Goal: Find specific page/section: Find specific page/section

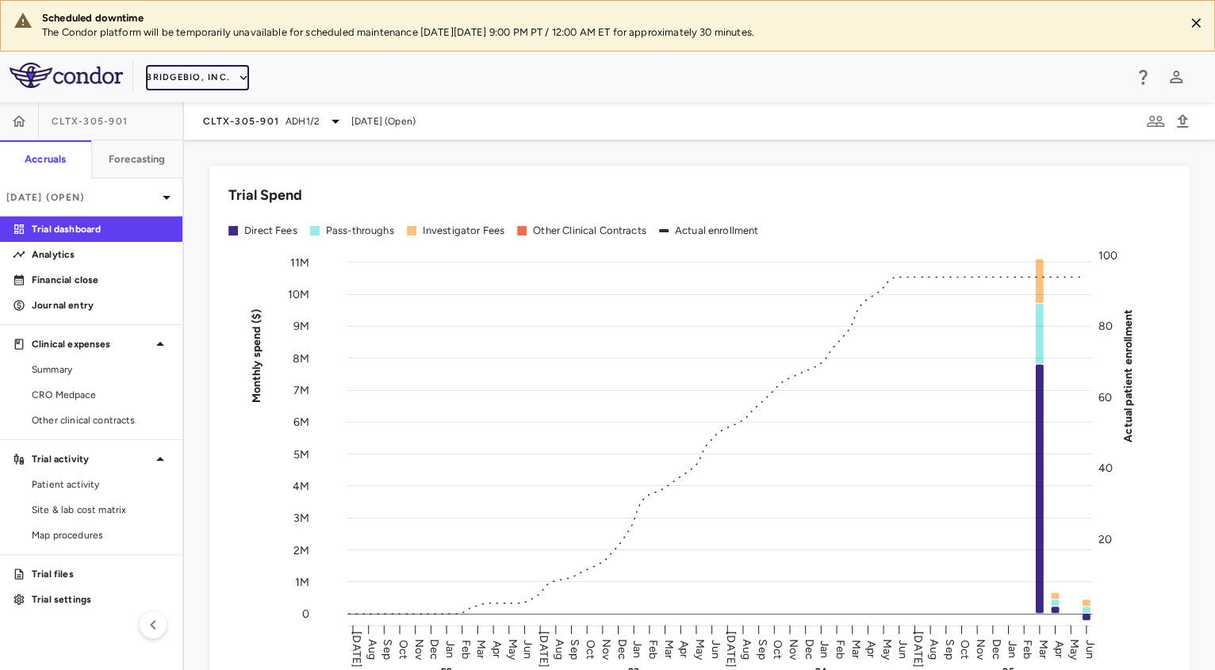
click at [222, 77] on button "BridgeBio, Inc." at bounding box center [197, 77] width 103 height 25
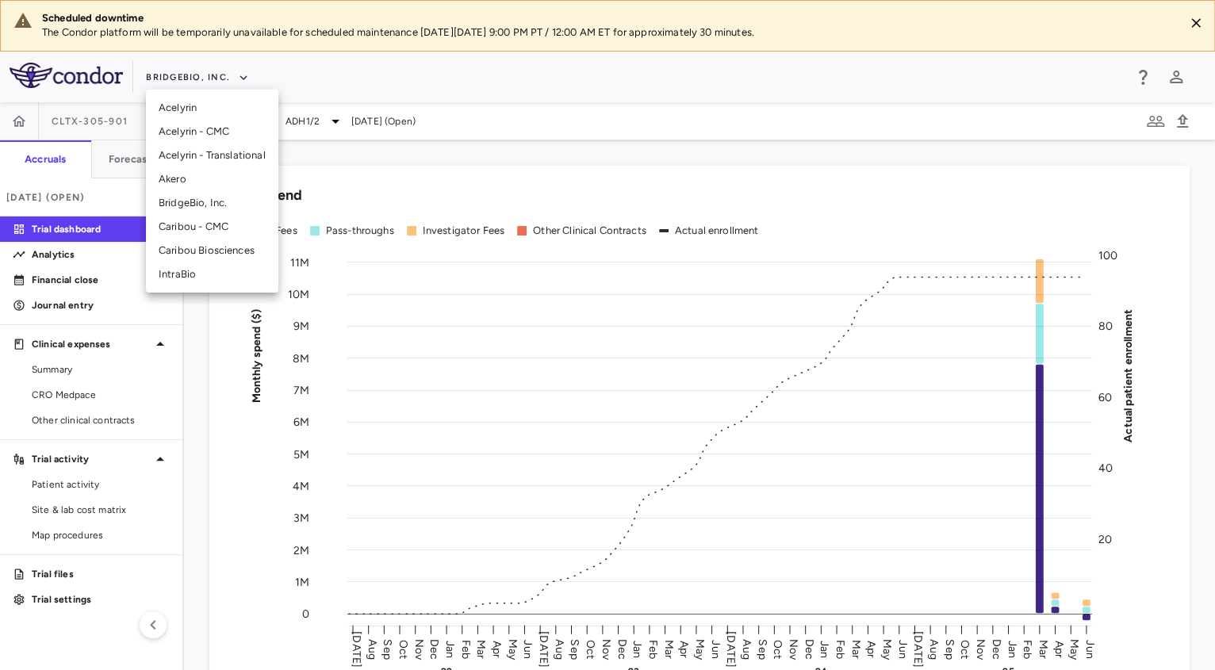
click at [232, 253] on li "Caribou Biosciences" at bounding box center [212, 251] width 132 height 24
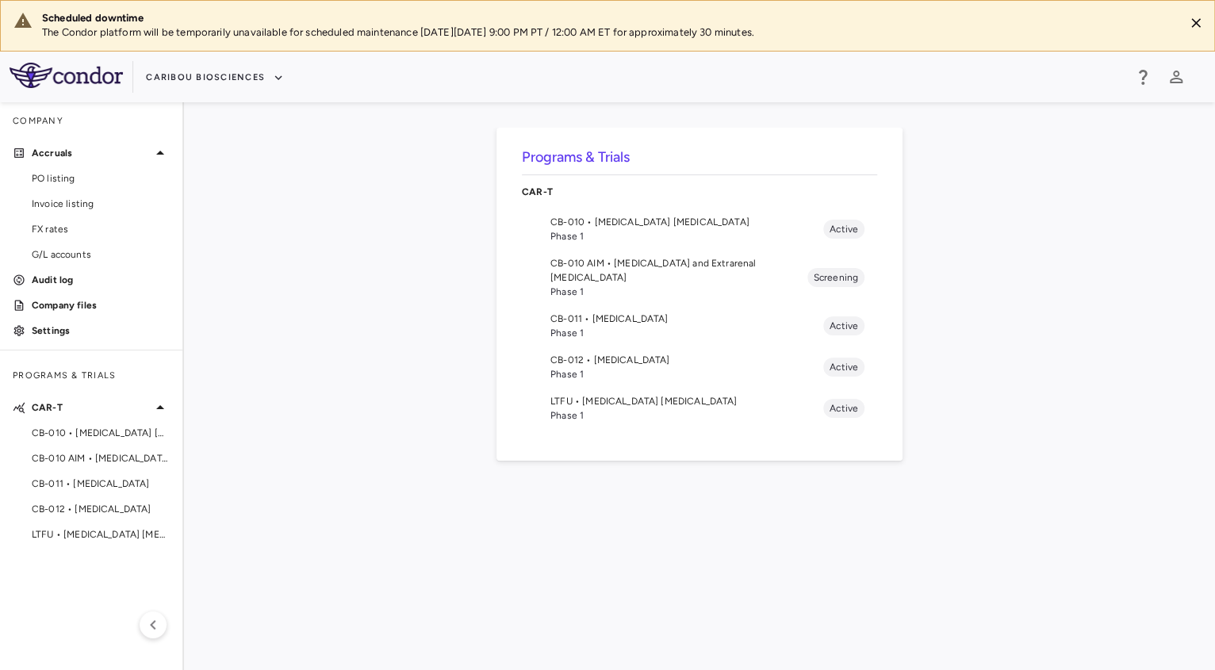
click at [677, 312] on span "CB-011 • [MEDICAL_DATA]" at bounding box center [686, 319] width 273 height 14
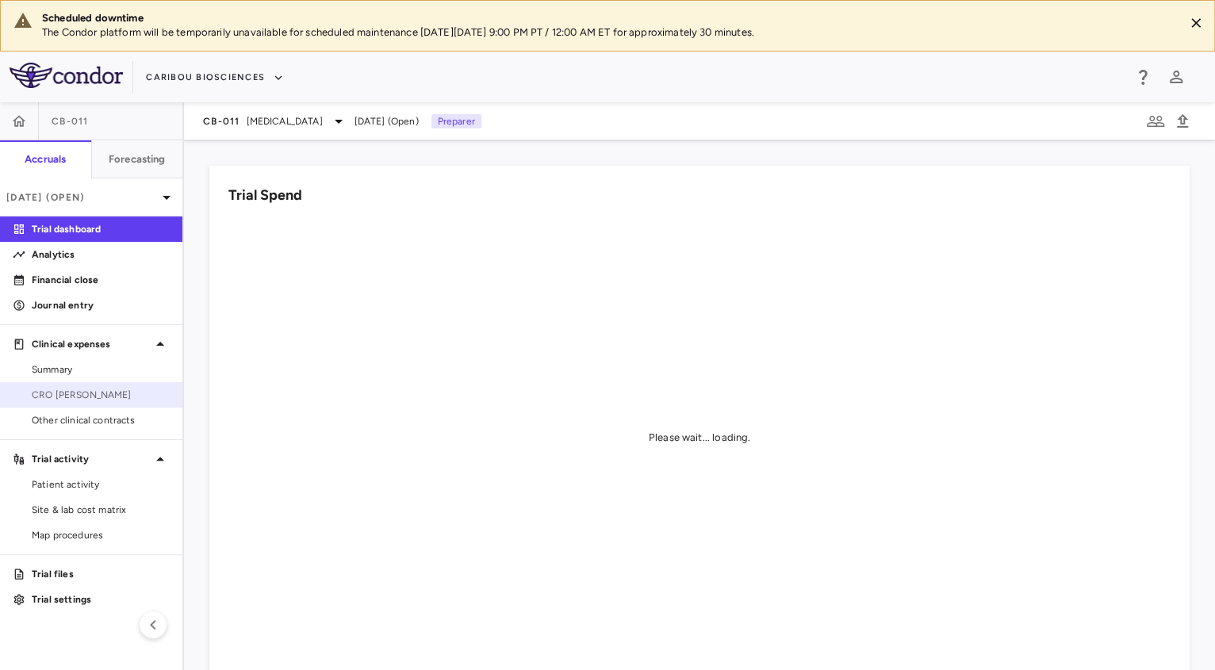
click at [81, 393] on span "CRO [PERSON_NAME]" at bounding box center [101, 395] width 138 height 14
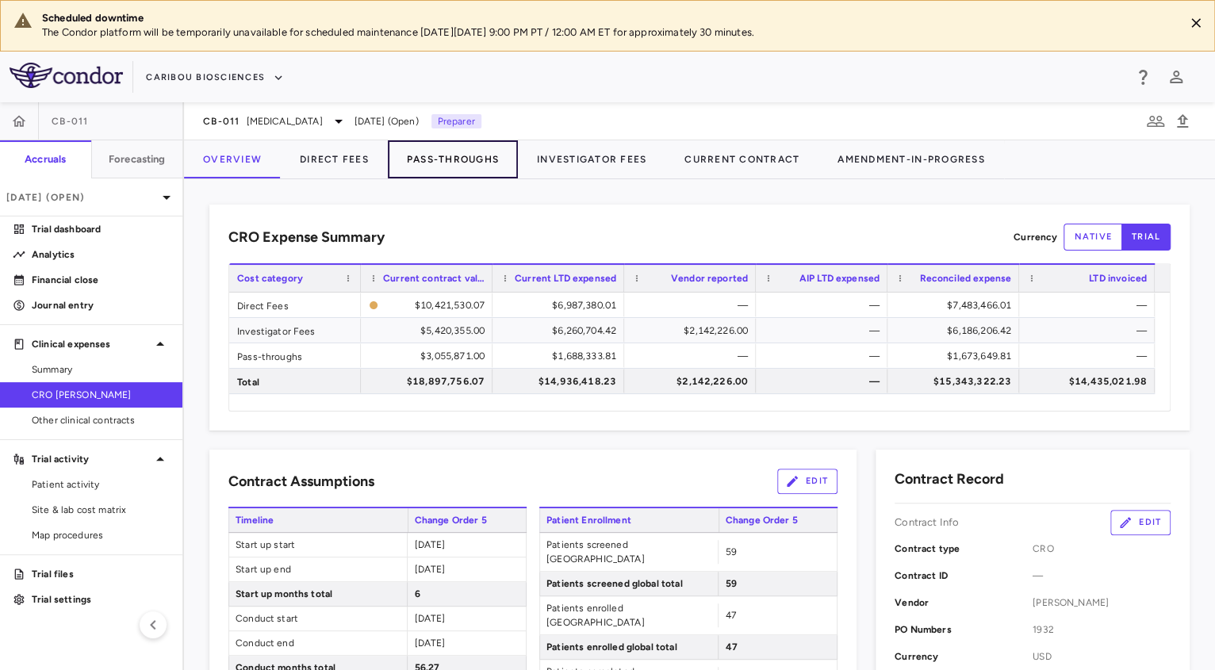
click at [484, 164] on button "Pass-Throughs" at bounding box center [453, 159] width 130 height 38
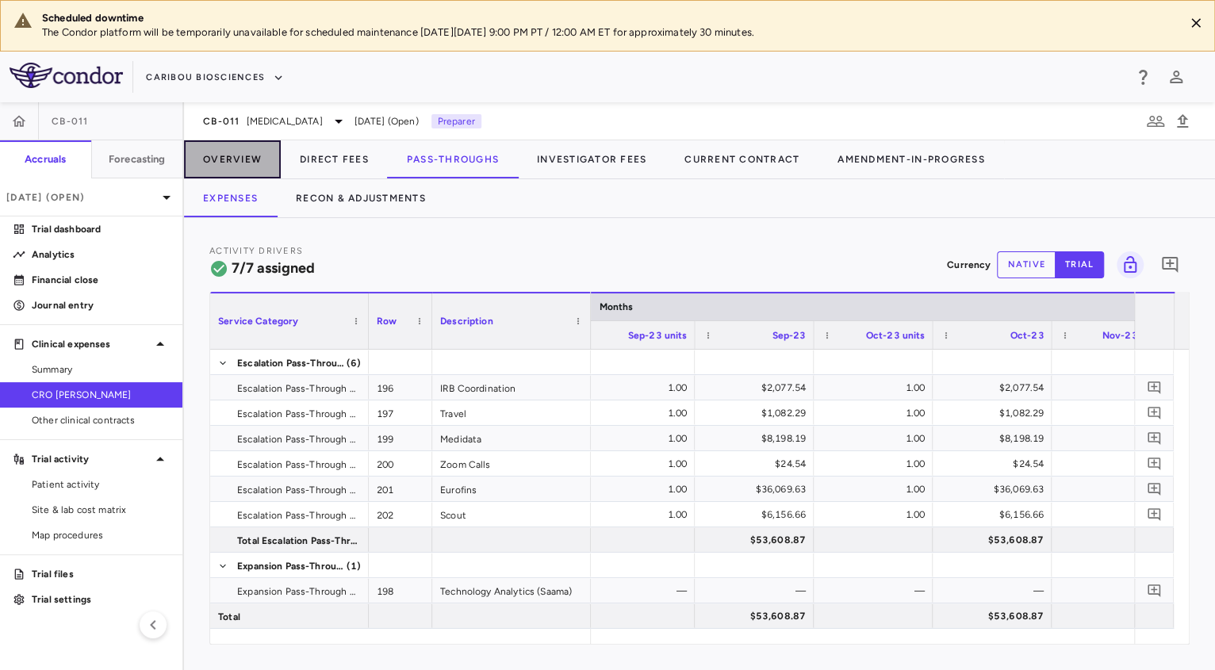
click at [243, 155] on button "Overview" at bounding box center [232, 159] width 97 height 38
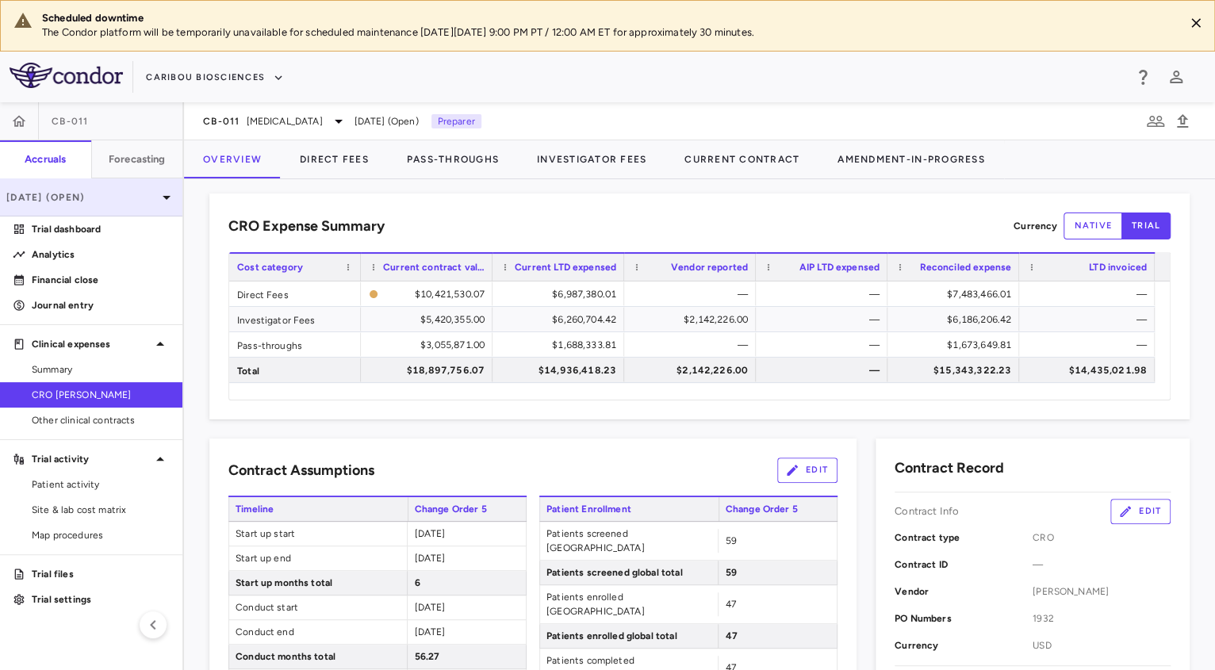
click at [146, 198] on p "[DATE] (Open)" at bounding box center [81, 197] width 151 height 14
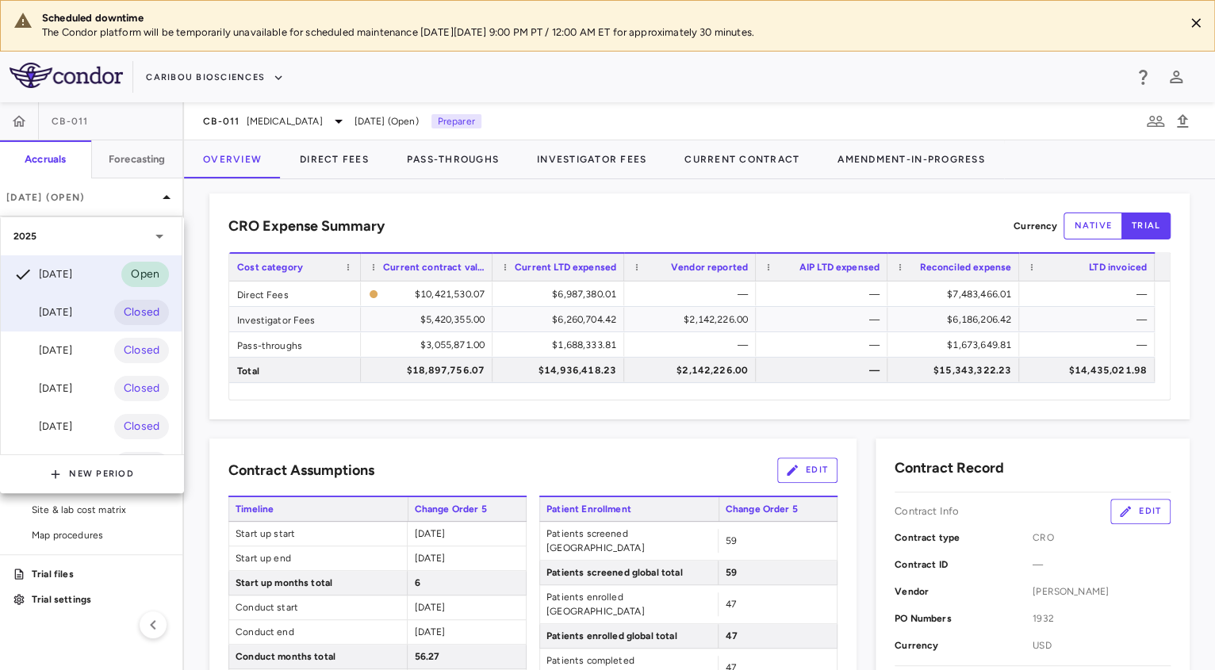
click at [97, 305] on div "[DATE] Closed" at bounding box center [91, 312] width 181 height 38
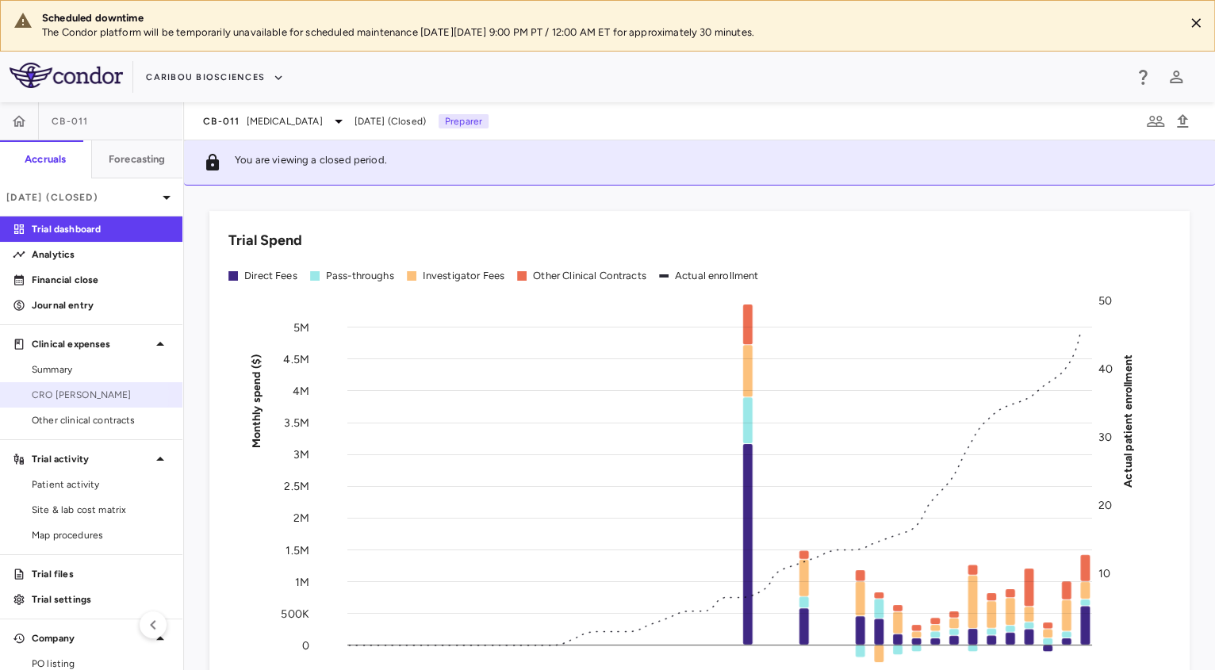
click at [69, 392] on span "CRO [PERSON_NAME]" at bounding box center [101, 395] width 138 height 14
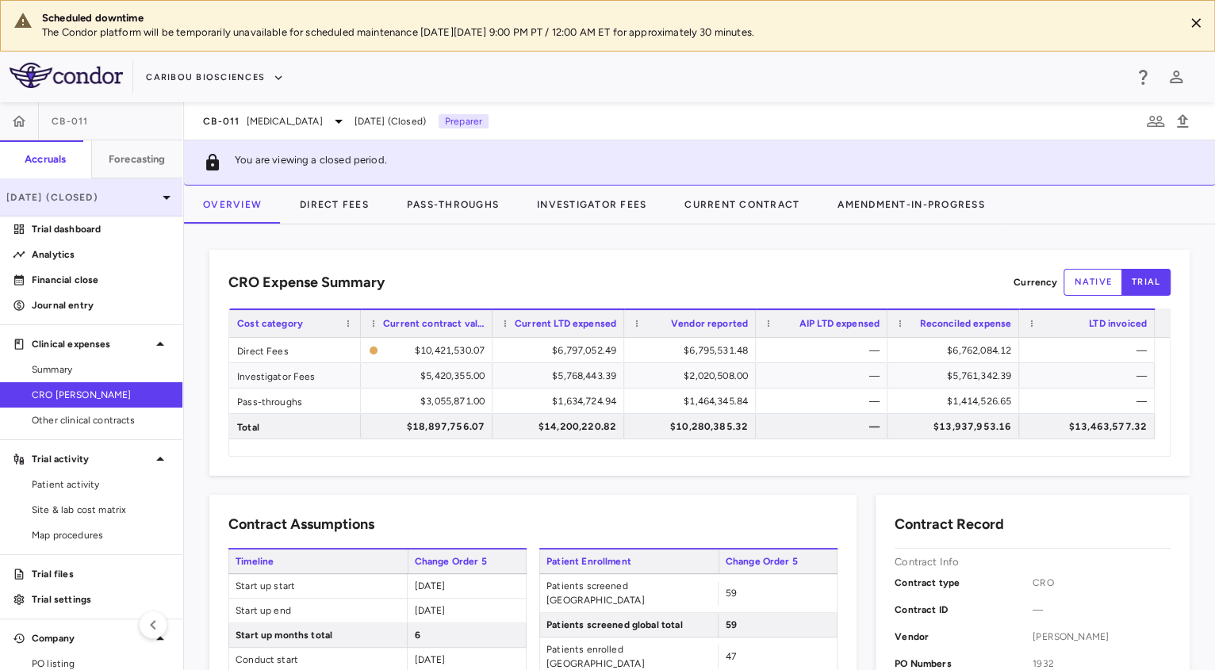
click at [157, 195] on icon at bounding box center [166, 197] width 19 height 19
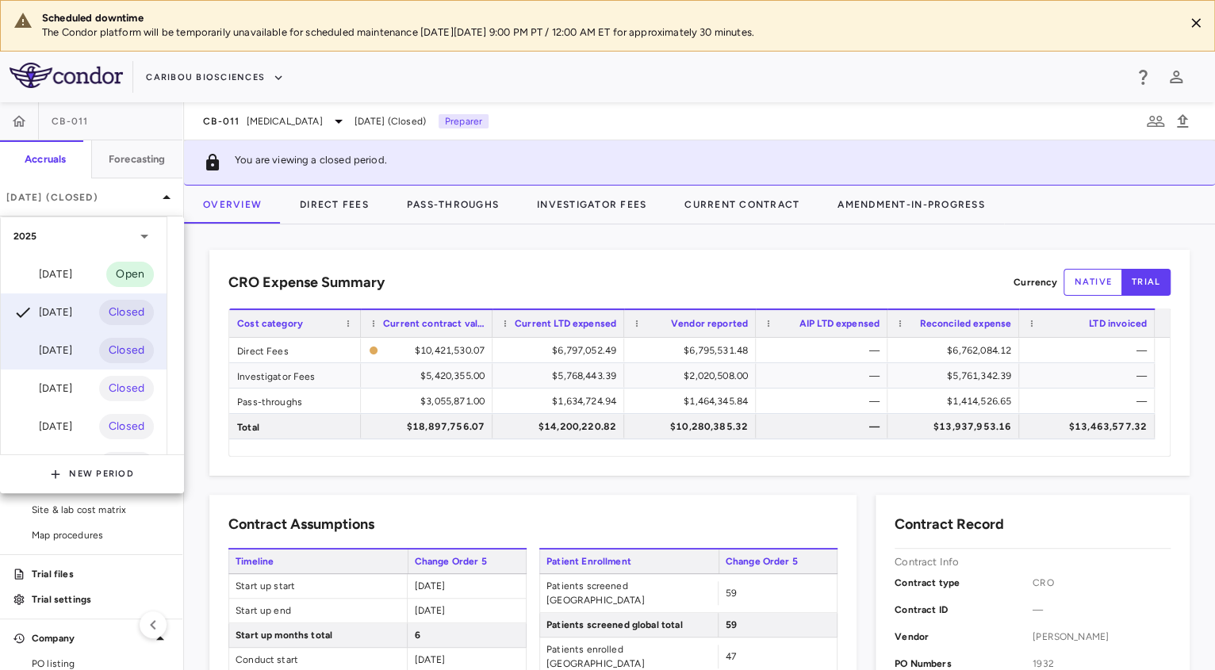
click at [72, 347] on div "May 2025" at bounding box center [42, 350] width 59 height 19
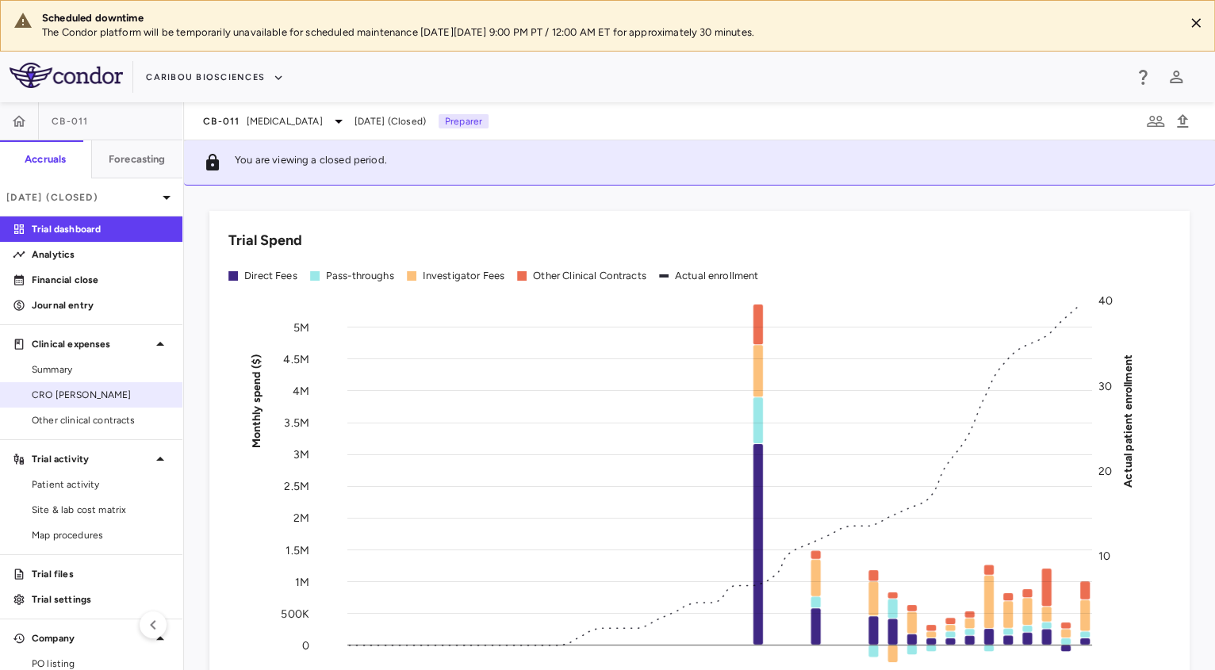
click at [107, 383] on link "CRO Kapadi" at bounding box center [91, 395] width 182 height 24
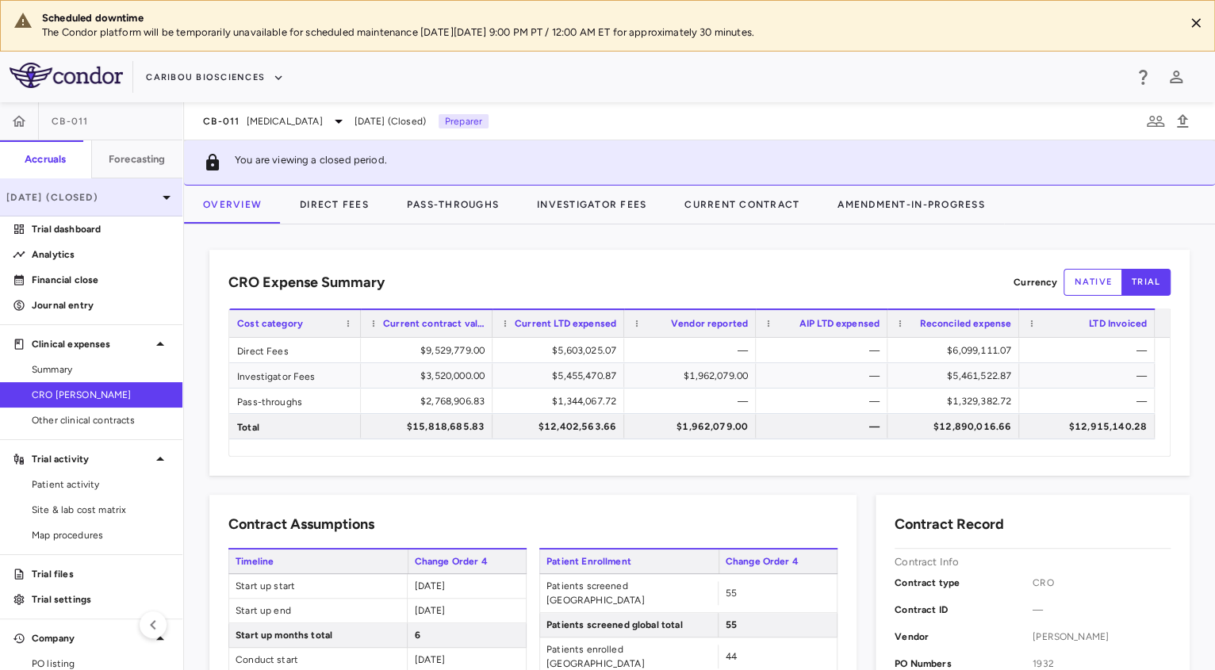
click at [96, 202] on p "May 2025 (Closed)" at bounding box center [81, 197] width 151 height 14
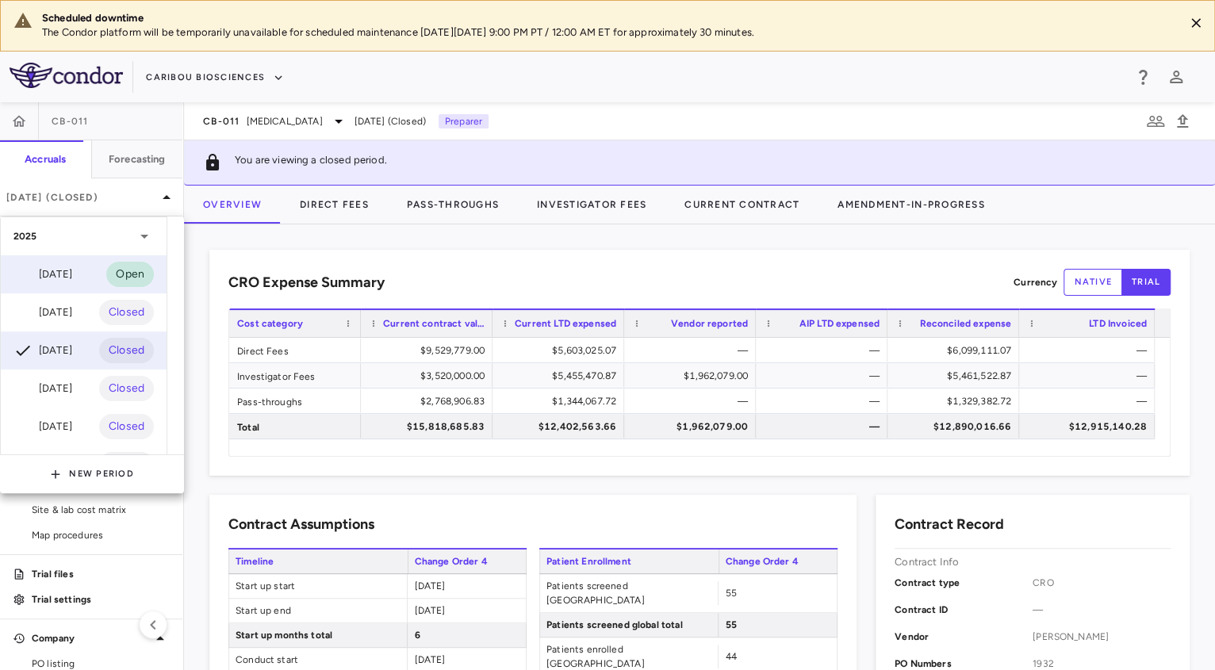
click at [48, 279] on div "Jul 2025" at bounding box center [42, 274] width 59 height 19
